Goal: Find specific page/section: Find specific page/section

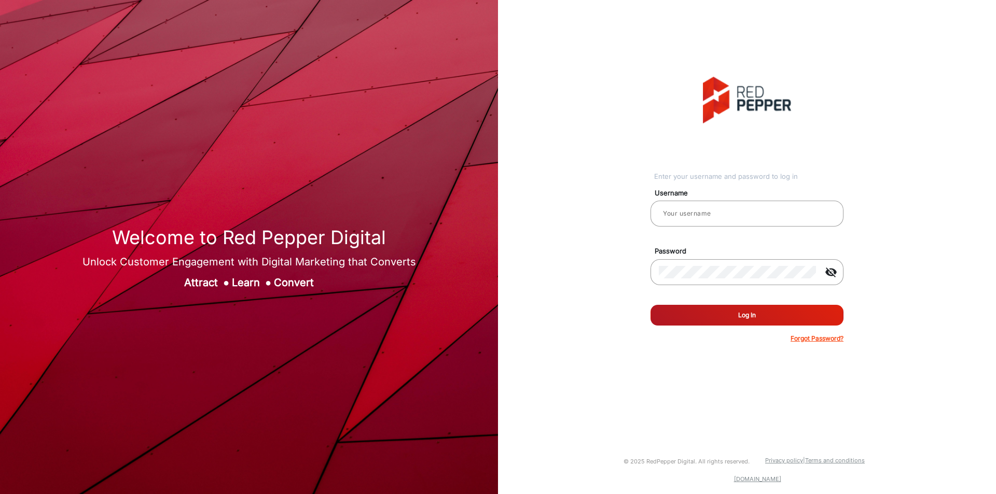
type input "[PERSON_NAME]"
click at [694, 314] on button "Log In" at bounding box center [746, 315] width 193 height 21
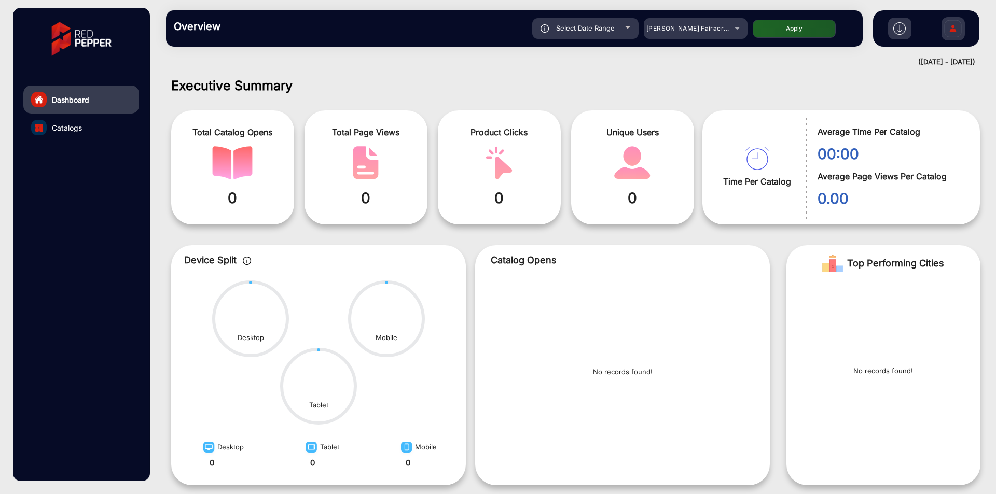
scroll to position [8, 0]
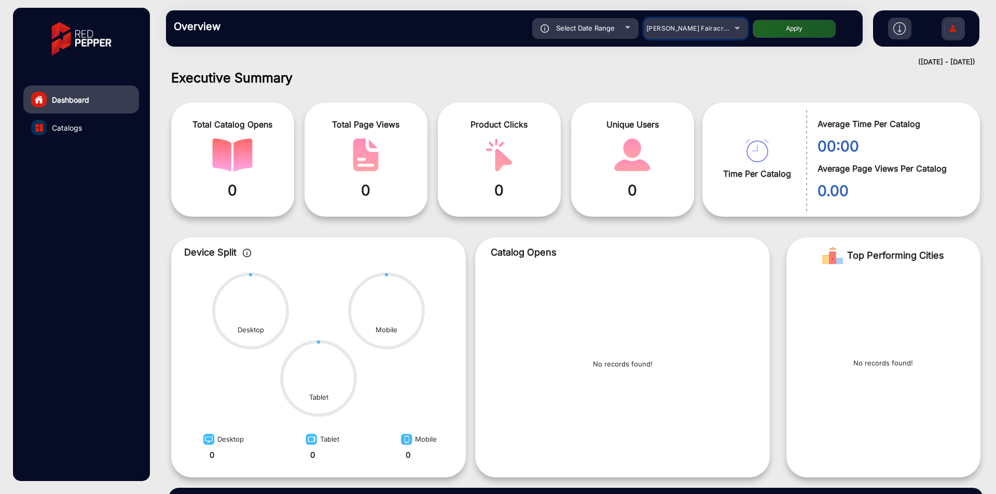
click at [675, 33] on div "[PERSON_NAME] Fairacre Farms" at bounding box center [687, 28] width 83 height 12
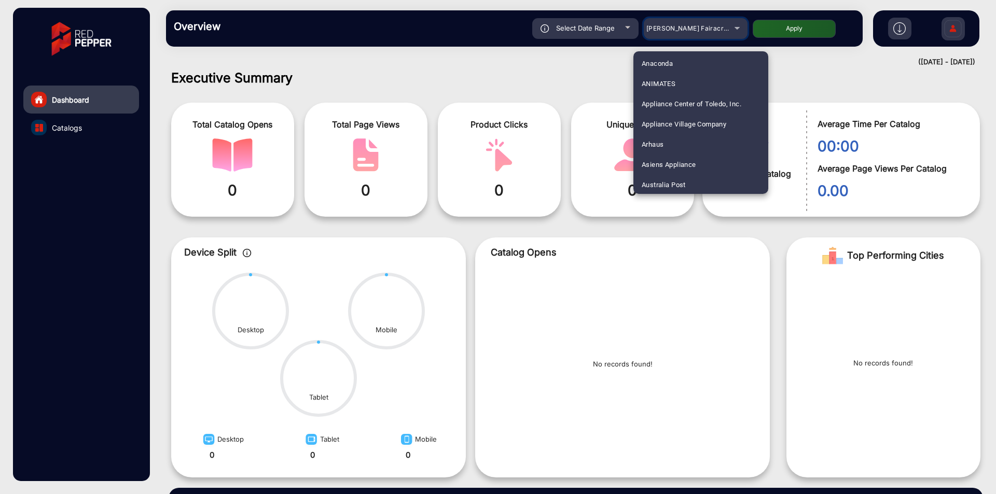
scroll to position [104, 0]
click at [665, 138] on mat-option "Arhaus" at bounding box center [700, 144] width 135 height 20
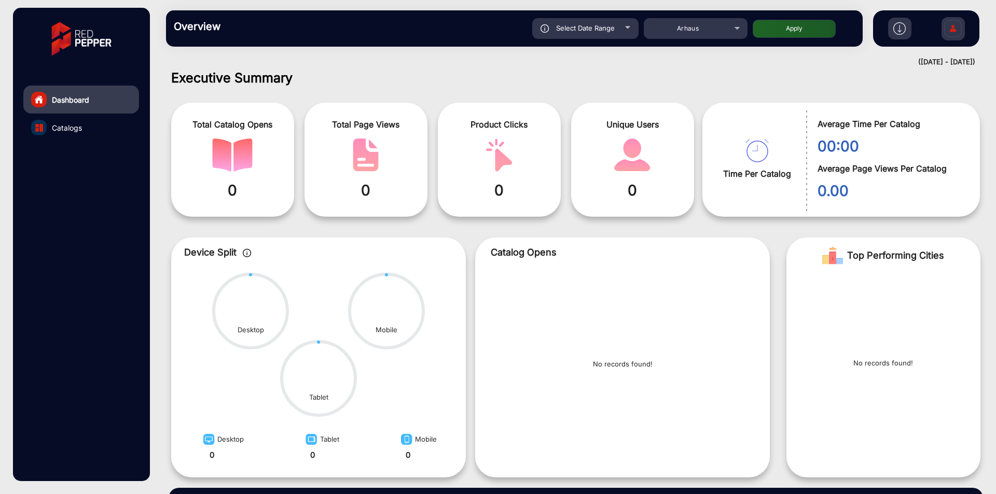
click at [602, 29] on span "Select Date Range" at bounding box center [585, 28] width 59 height 8
type input "[DATE]"
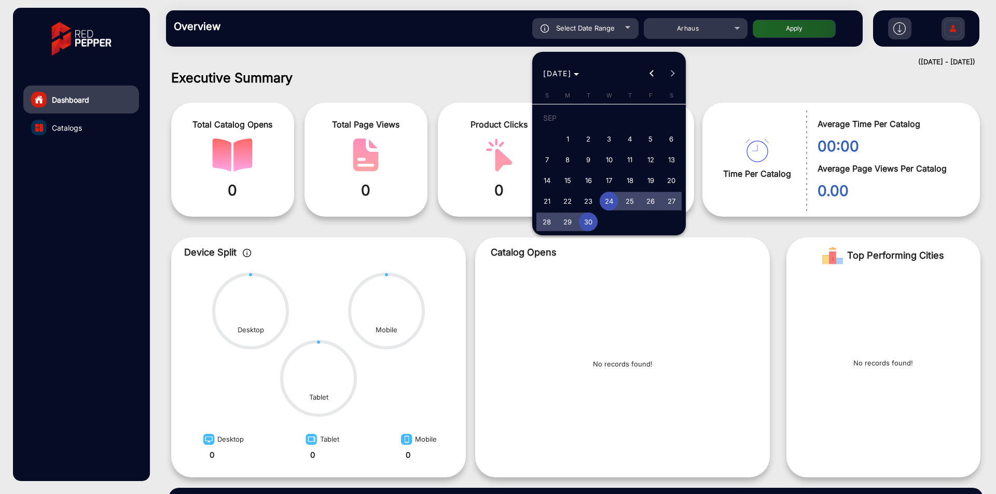
click at [593, 217] on span "30" at bounding box center [588, 222] width 19 height 19
type input "[DATE]"
click at [602, 206] on span "24" at bounding box center [608, 201] width 19 height 19
type input "[DATE]"
click at [593, 222] on span "30" at bounding box center [588, 222] width 19 height 19
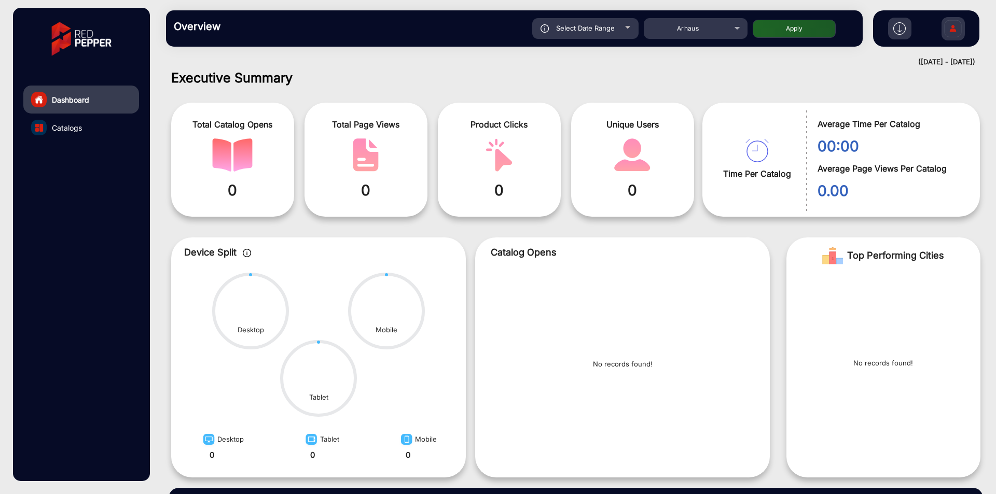
type input "[DATE]"
click at [793, 33] on button "Apply" at bounding box center [793, 29] width 83 height 18
type input "[DATE]"
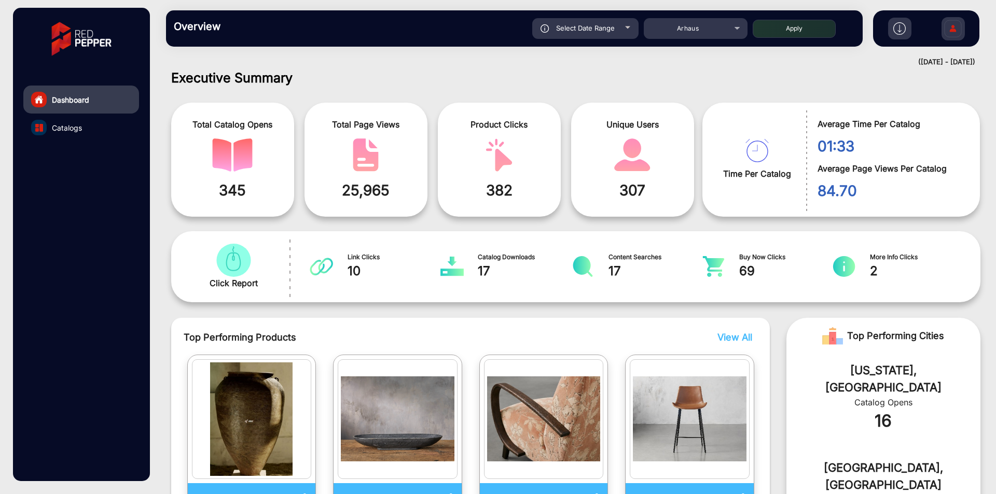
click at [108, 126] on link "Catalogs" at bounding box center [81, 128] width 116 height 28
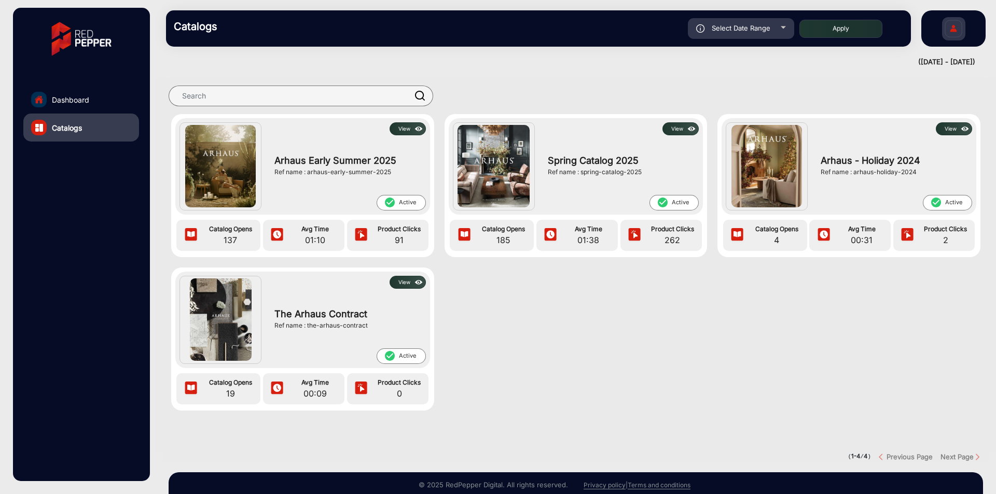
click at [409, 133] on button "View" at bounding box center [407, 128] width 36 height 13
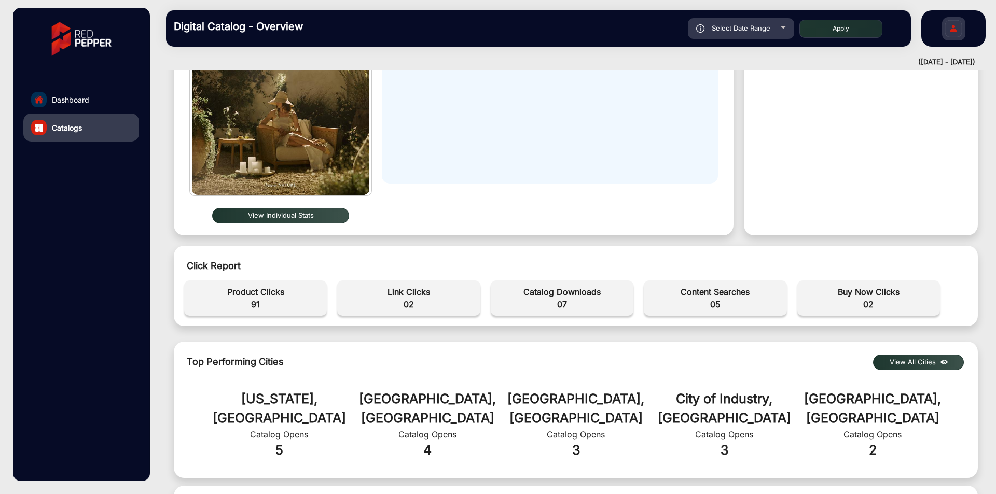
click at [72, 110] on link "Dashboard" at bounding box center [81, 100] width 116 height 28
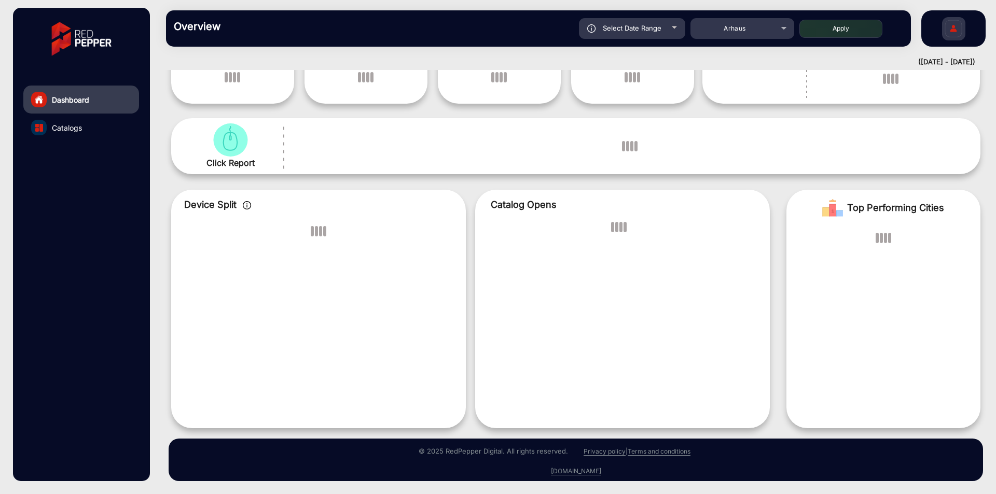
scroll to position [8, 0]
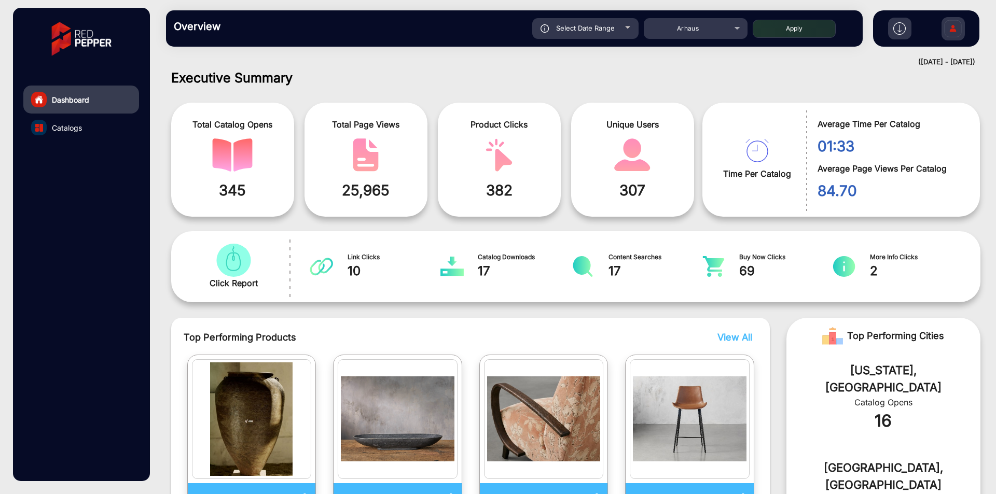
click at [642, 82] on h1 "Executive Summary" at bounding box center [575, 78] width 809 height 16
